Goal: Information Seeking & Learning: Learn about a topic

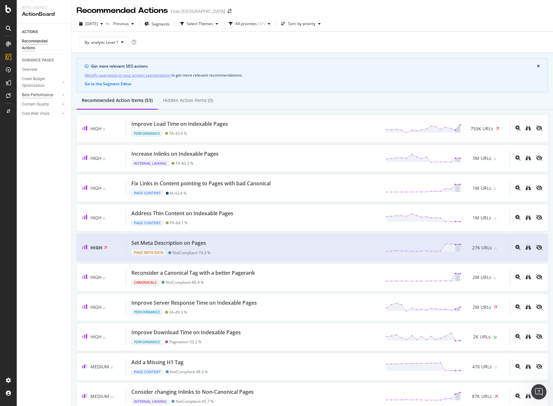
click at [44, 95] on div "Bots Performance" at bounding box center [37, 95] width 31 height 7
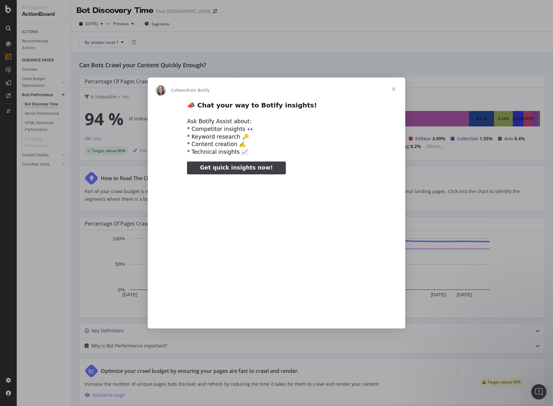
type input "238945"
click at [395, 89] on span "Close" at bounding box center [393, 89] width 23 height 23
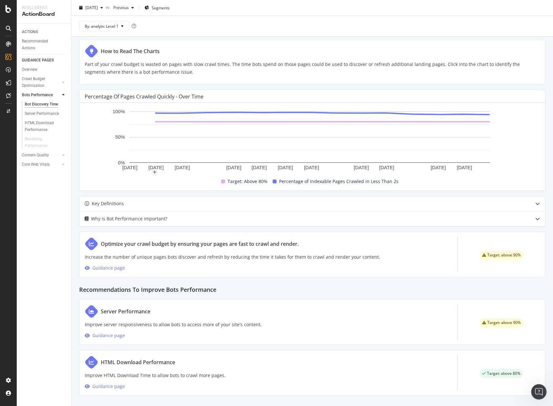
scroll to position [129, 0]
